Goal: Task Accomplishment & Management: Manage account settings

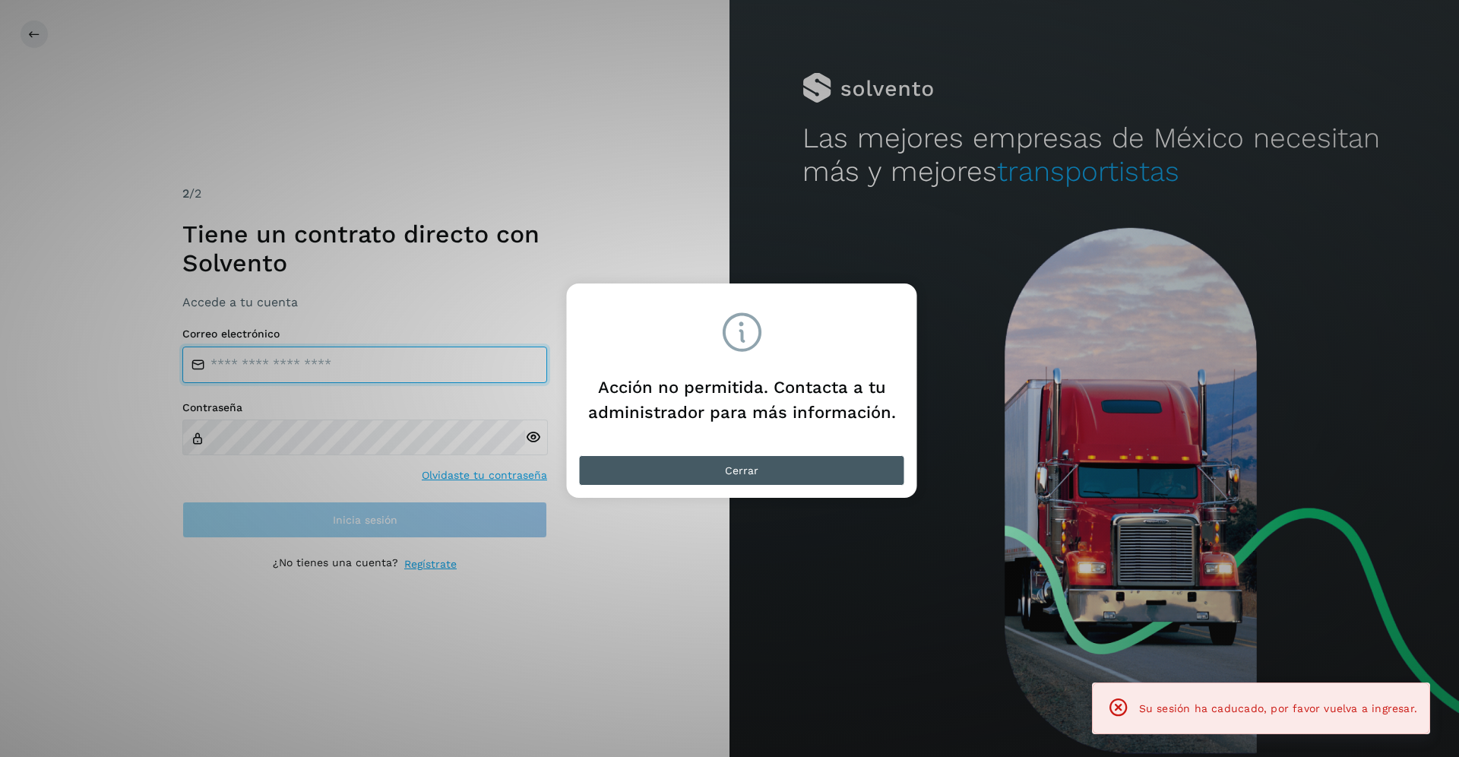
type input "**********"
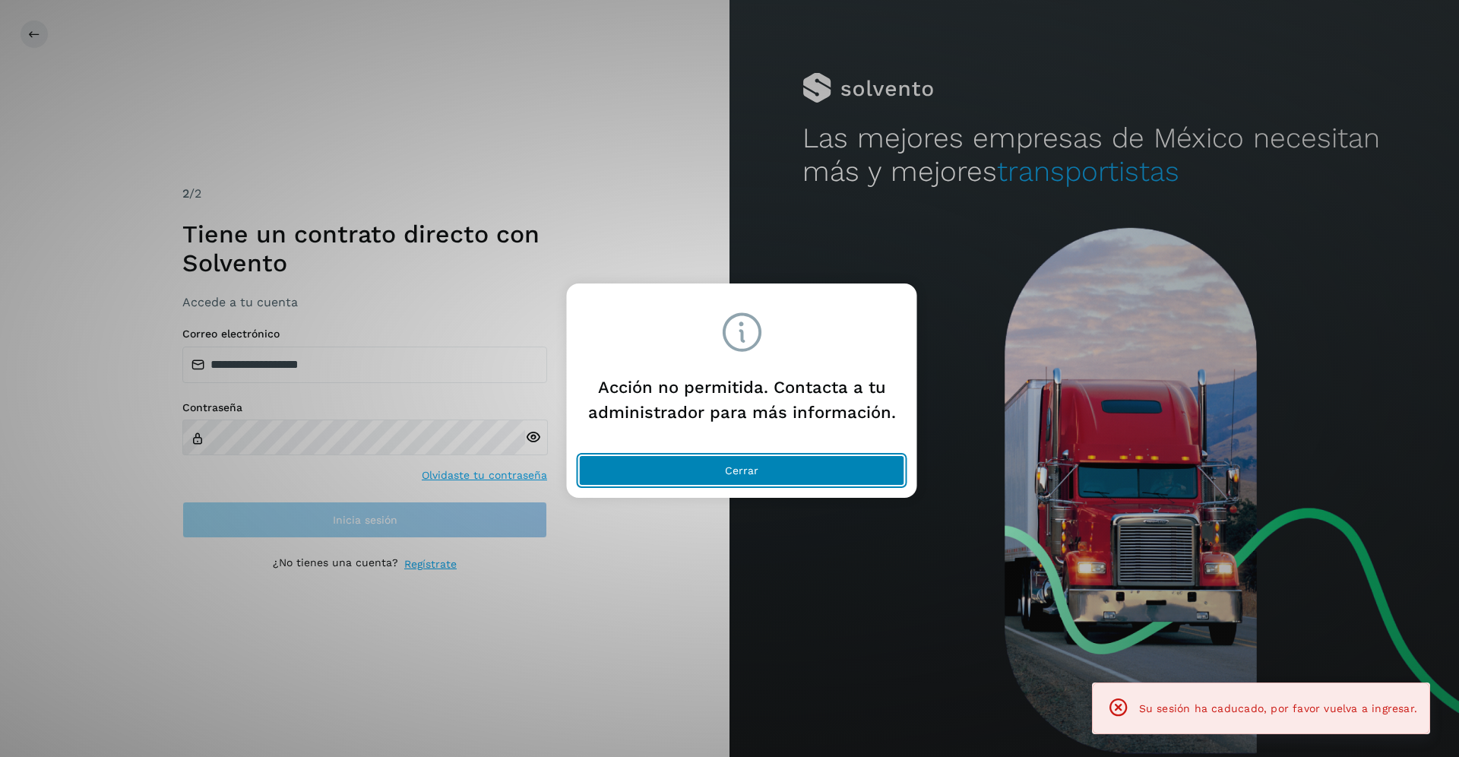
click at [734, 471] on span "Cerrar" at bounding box center [741, 470] width 33 height 11
